Goal: Transaction & Acquisition: Purchase product/service

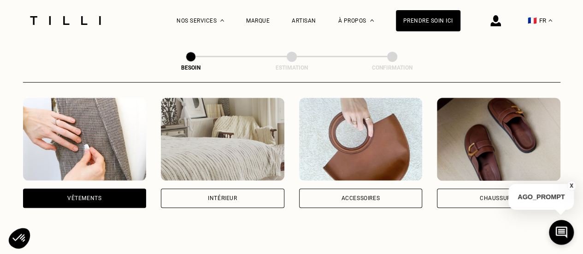
scroll to position [178, 0]
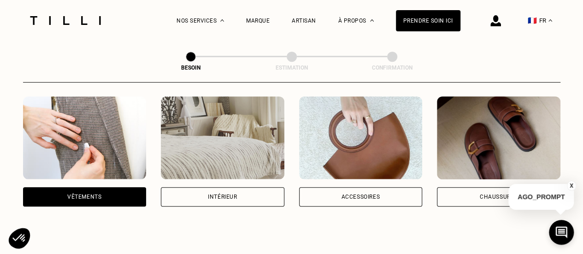
click at [184, 190] on div "Intérieur" at bounding box center [223, 196] width 124 height 19
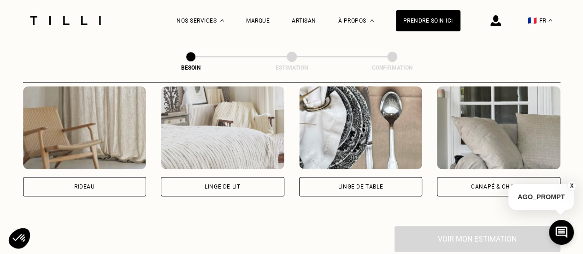
scroll to position [437, 0]
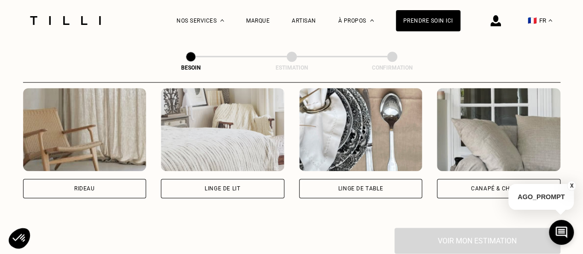
click at [209, 186] on div "Linge de lit" at bounding box center [223, 189] width 36 height 6
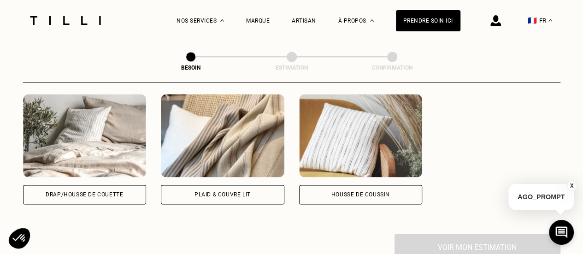
scroll to position [652, 0]
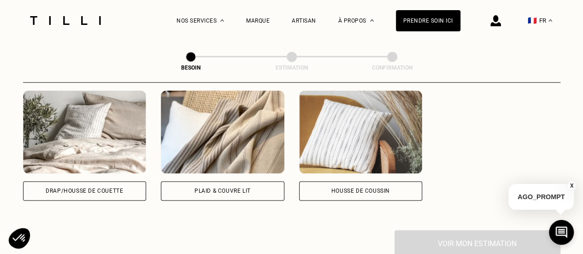
click at [207, 191] on div "Plaid & couvre lit" at bounding box center [223, 190] width 124 height 19
select select "FR"
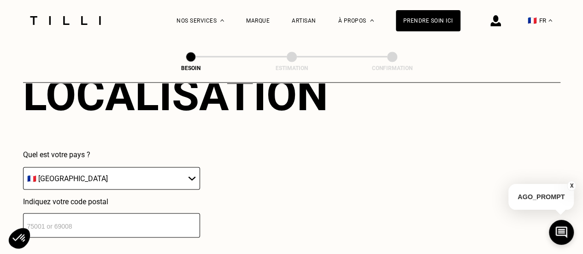
scroll to position [844, 0]
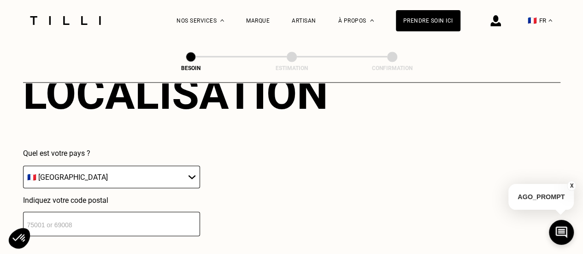
click at [36, 166] on select "🇩🇪 [GEOGRAPHIC_DATA] 🇦🇹 [GEOGRAPHIC_DATA] 🇧🇪 [GEOGRAPHIC_DATA] 🇧🇬 Bulgarie 🇨🇾 C…" at bounding box center [111, 177] width 177 height 23
click at [47, 215] on input "number" at bounding box center [111, 224] width 177 height 24
type input "34070"
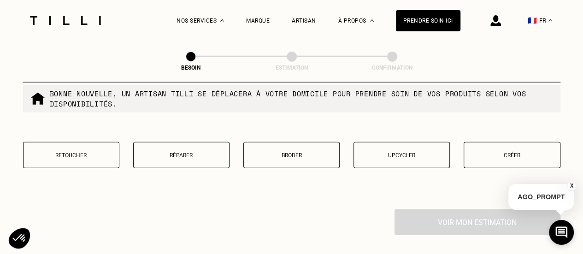
scroll to position [1137, 0]
click at [274, 151] on p "Broder" at bounding box center [292, 154] width 86 height 6
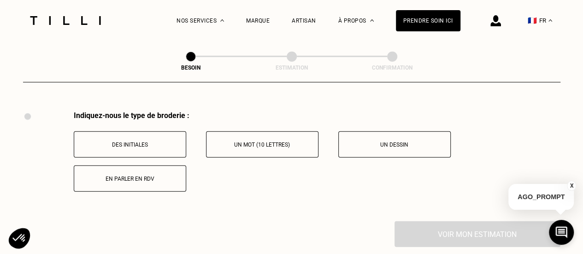
scroll to position [1236, 0]
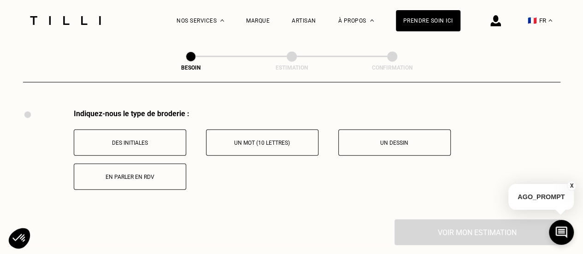
click at [246, 132] on button "Un mot (10 lettres)" at bounding box center [262, 143] width 113 height 26
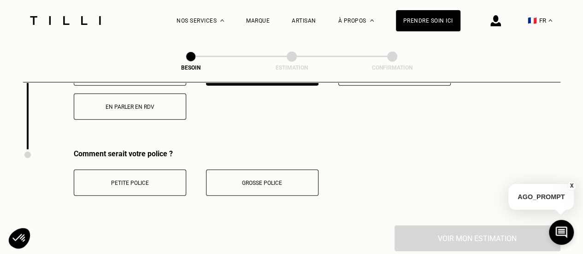
scroll to position [1307, 0]
click at [231, 179] on p "Grosse police" at bounding box center [262, 182] width 102 height 6
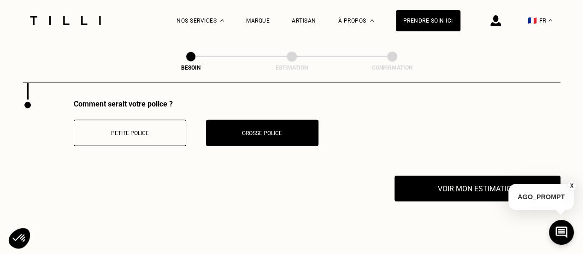
scroll to position [1356, 0]
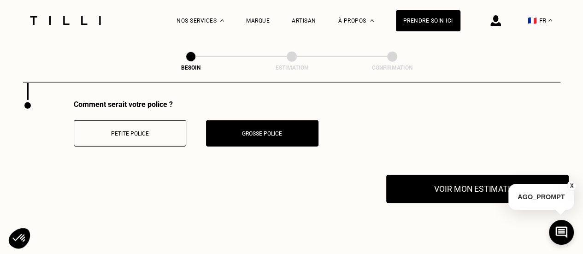
click at [416, 189] on button "Voir mon estimation" at bounding box center [477, 189] width 183 height 29
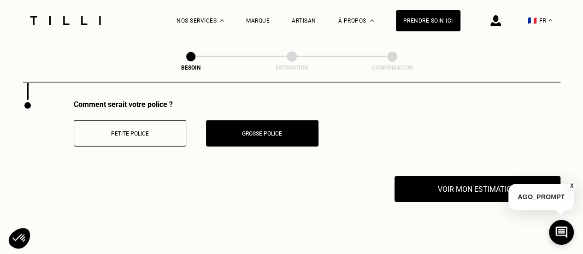
click at [108, 136] on button "Petite police" at bounding box center [130, 133] width 113 height 26
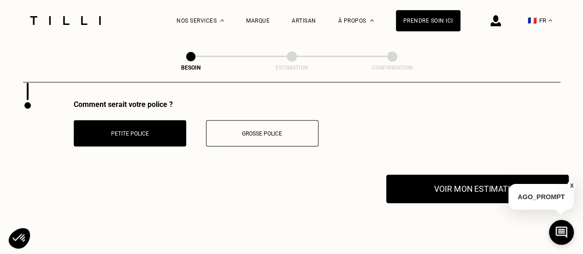
click at [440, 196] on button "Voir mon estimation" at bounding box center [477, 189] width 183 height 29
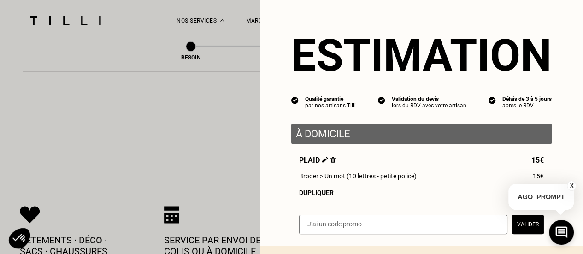
scroll to position [1469, 0]
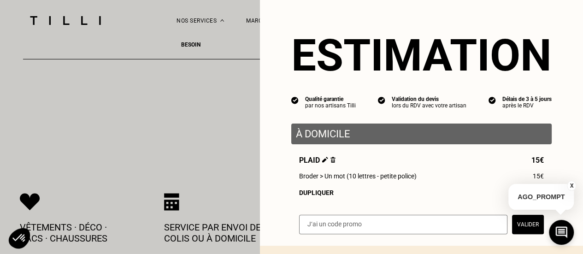
click at [313, 134] on p "À domicile" at bounding box center [421, 134] width 251 height 12
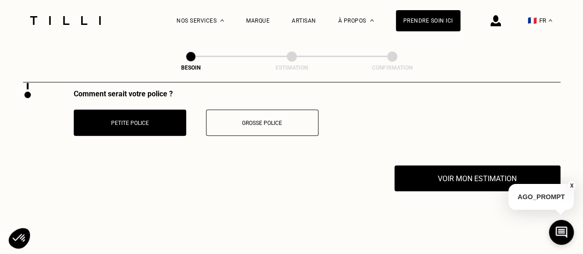
scroll to position [1362, 0]
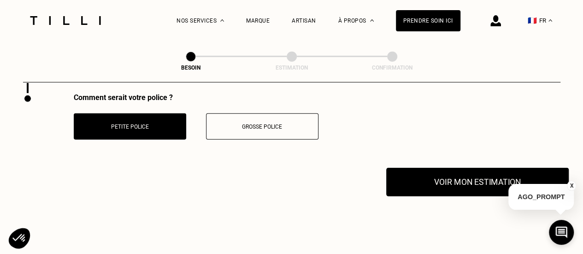
click at [404, 184] on button "Voir mon estimation" at bounding box center [477, 182] width 183 height 29
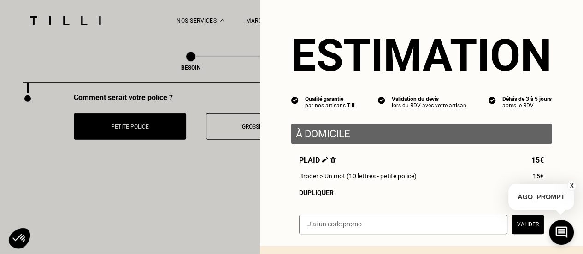
click at [333, 140] on p "À domicile" at bounding box center [421, 134] width 251 height 12
click at [356, 137] on p "À domicile" at bounding box center [421, 134] width 251 height 12
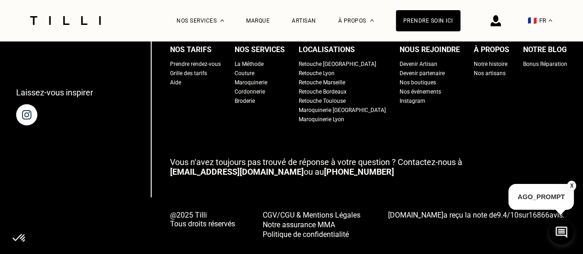
scroll to position [1781, 0]
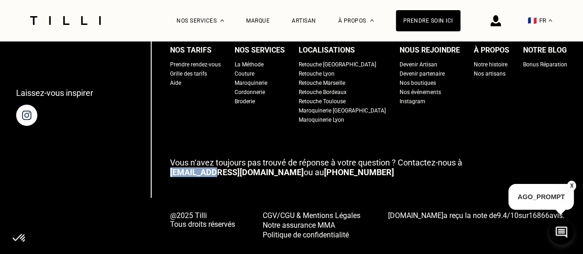
drag, startPoint x: 179, startPoint y: 167, endPoint x: 223, endPoint y: 166, distance: 43.4
click at [223, 166] on div "Laissez-vous inspirer Nos tarifs Prendre rendez-vous Grille des tarifs Aide Nos…" at bounding box center [292, 129] width 552 height 219
click at [210, 167] on link "[EMAIL_ADDRESS][DOMAIN_NAME]" at bounding box center [237, 172] width 134 height 10
